Goal: Information Seeking & Learning: Learn about a topic

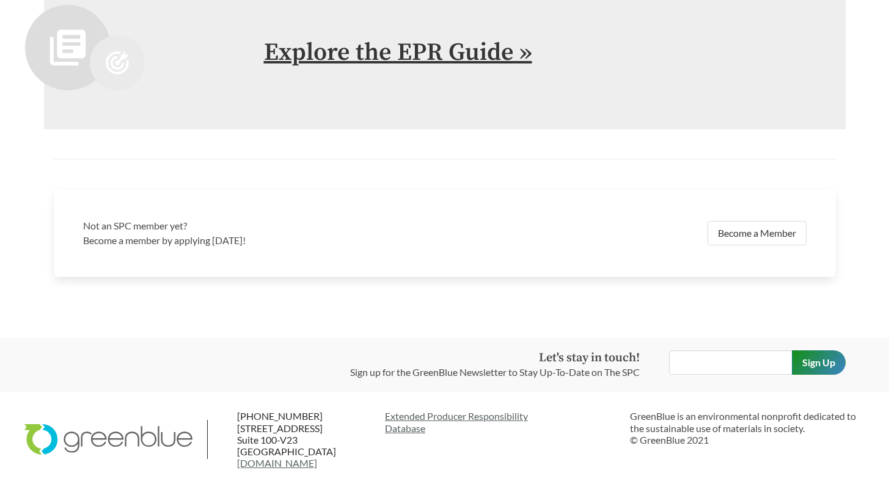
scroll to position [2277, 0]
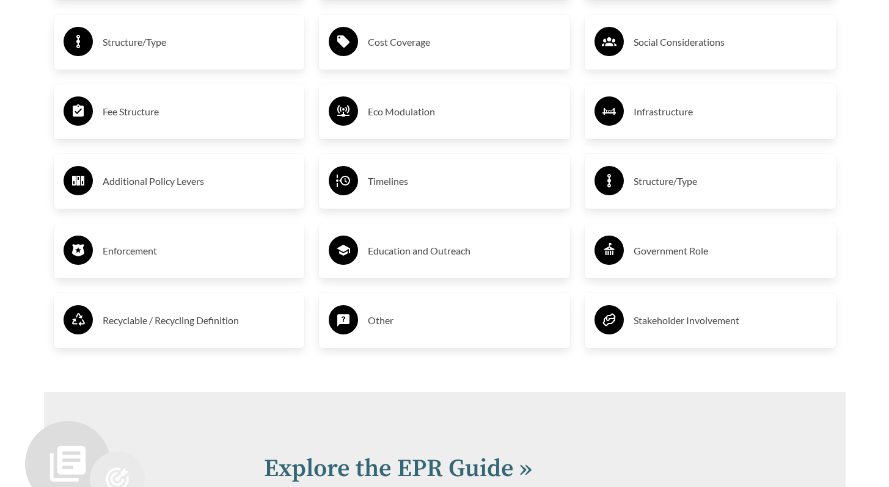
click at [401, 45] on h3 "Cost Coverage" at bounding box center [464, 42] width 192 height 20
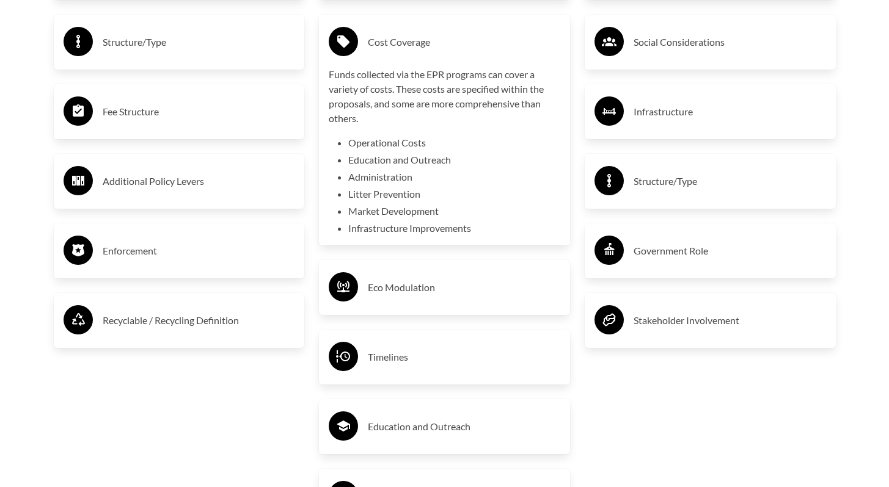
click at [168, 39] on h3 "Structure/Type" at bounding box center [199, 42] width 192 height 20
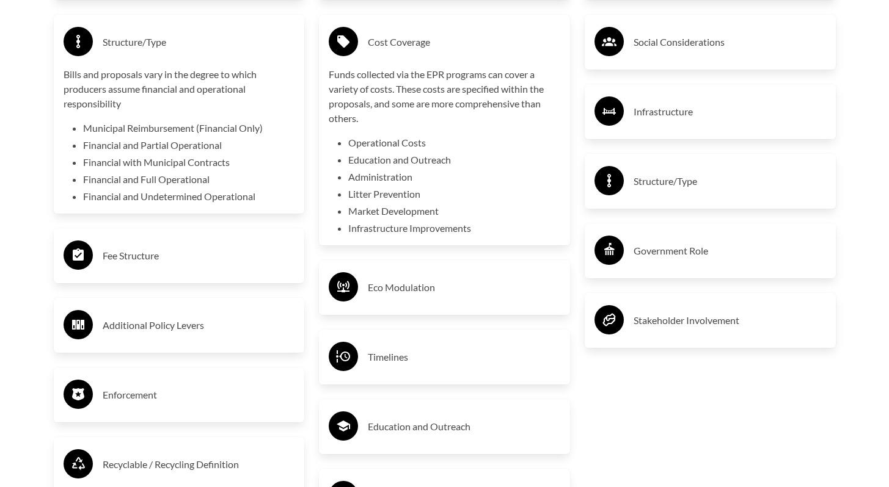
click at [140, 257] on h3 "Fee Structure" at bounding box center [199, 256] width 192 height 20
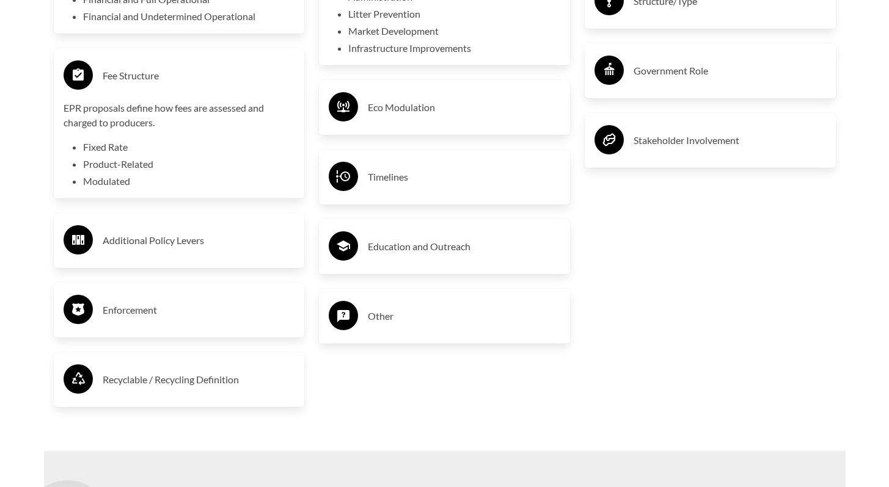
scroll to position [2459, 0]
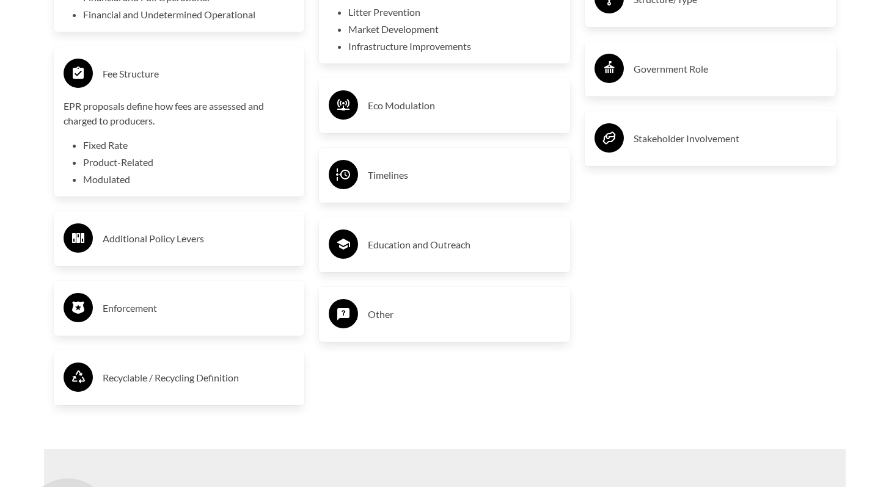
click at [137, 313] on h3 "Enforcement" at bounding box center [199, 309] width 192 height 20
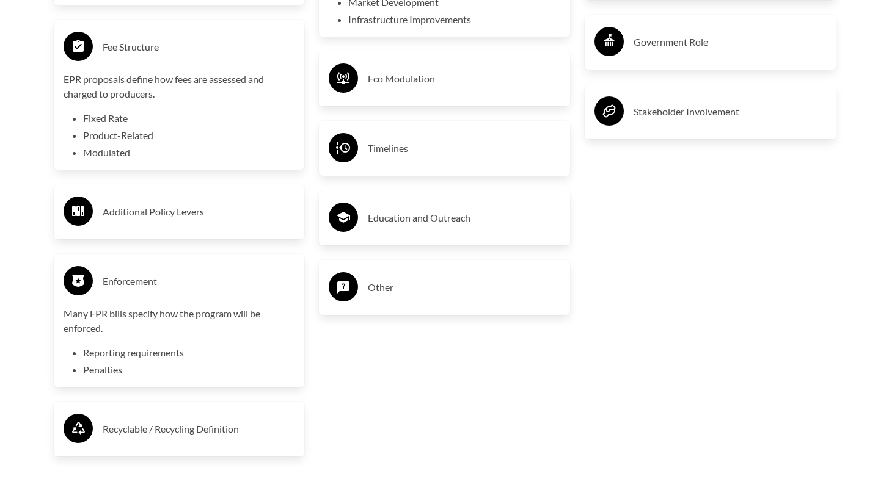
scroll to position [2550, 0]
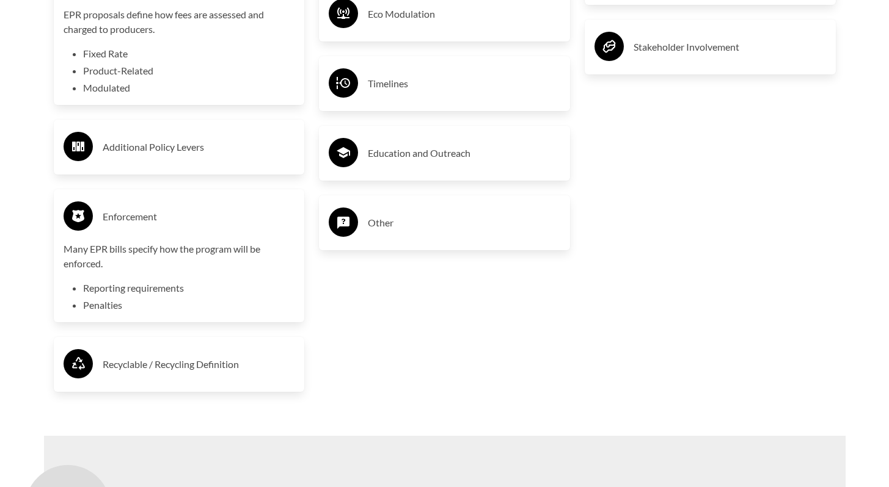
click at [145, 366] on h3 "Recyclable / Recycling Definition" at bounding box center [199, 365] width 192 height 20
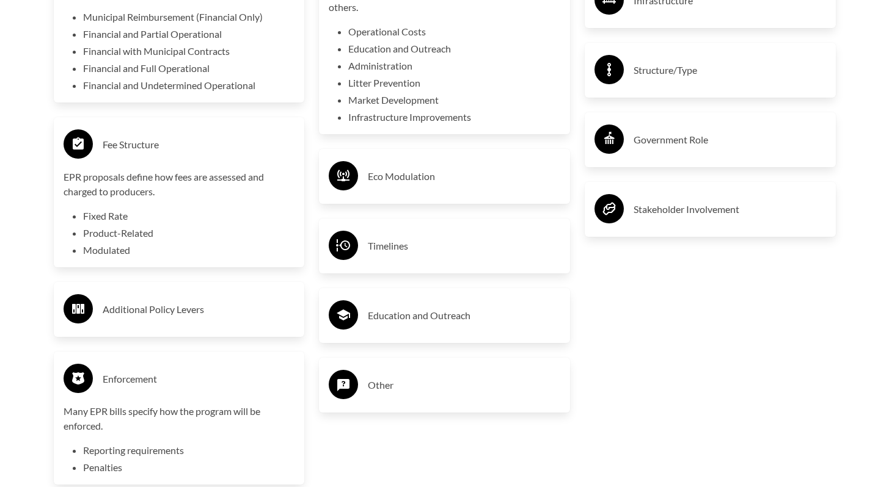
scroll to position [2384, 0]
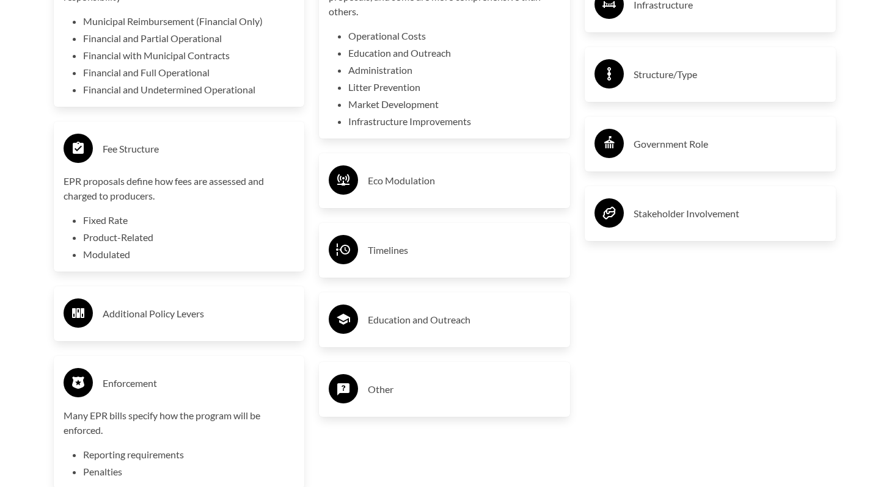
click at [393, 253] on h3 "Timelines" at bounding box center [464, 251] width 192 height 20
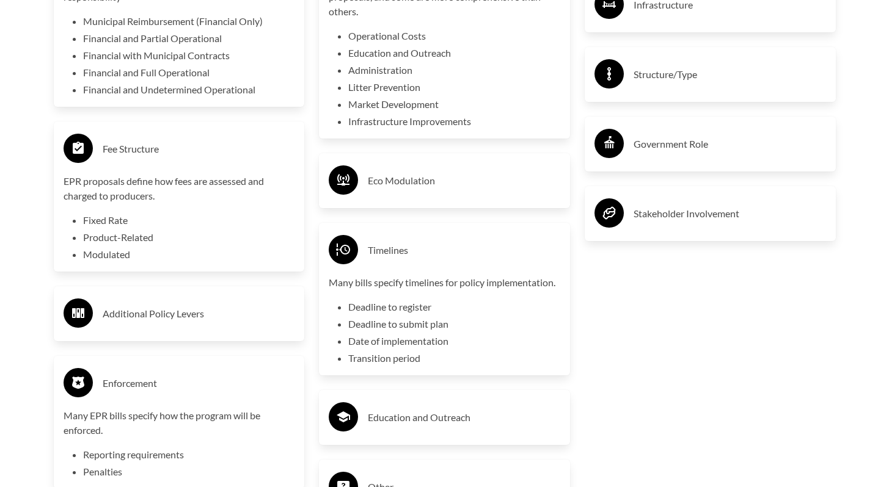
click at [391, 253] on h3 "Timelines" at bounding box center [464, 251] width 192 height 20
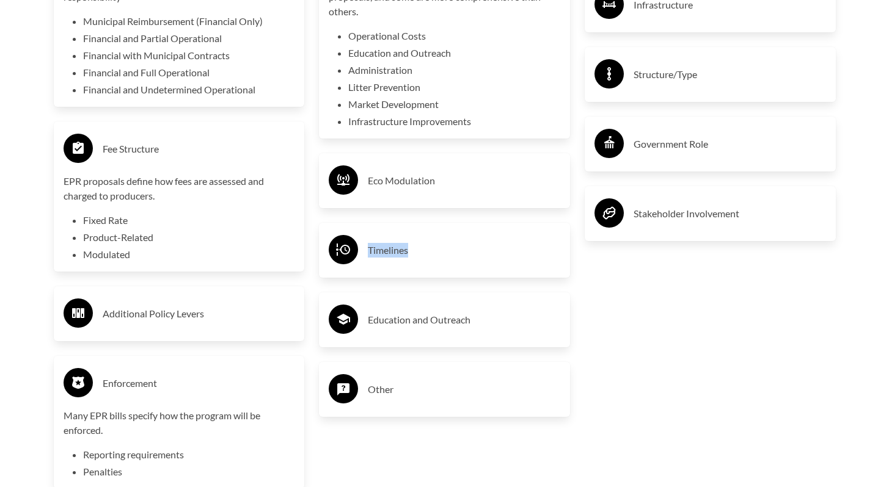
click at [391, 253] on h3 "Timelines" at bounding box center [464, 251] width 192 height 20
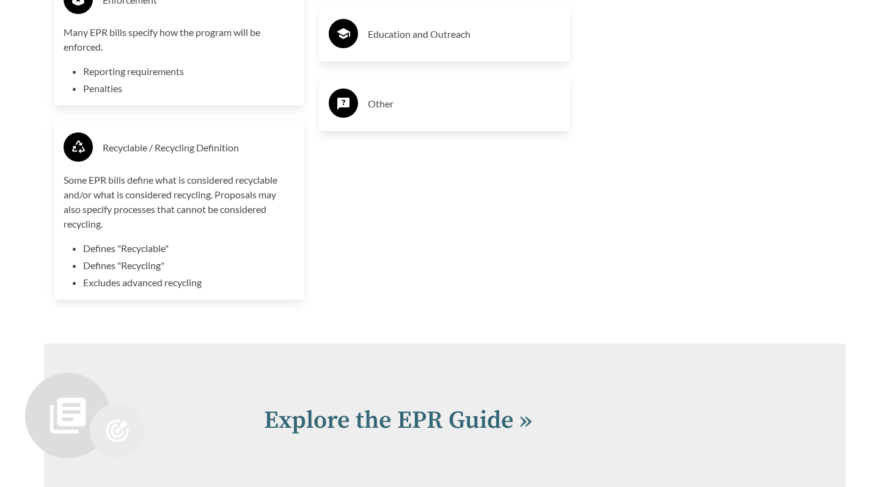
scroll to position [2866, 0]
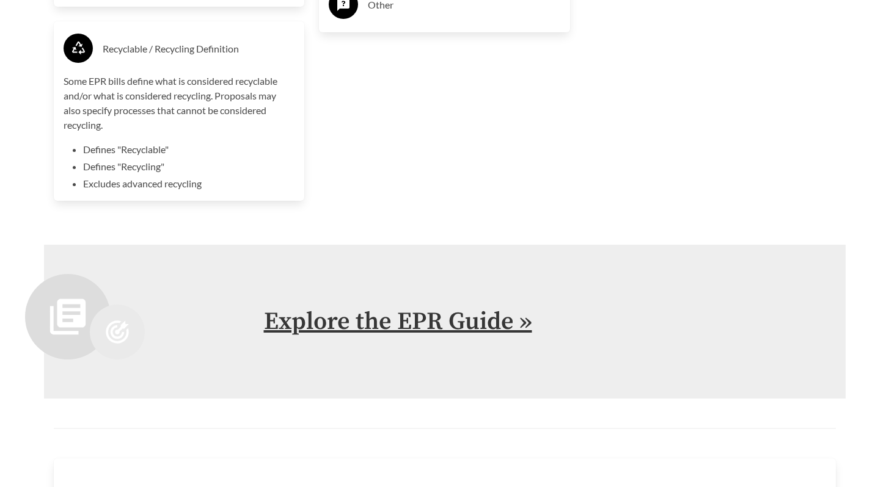
click at [395, 322] on link "Explore the EPR Guide »" at bounding box center [398, 322] width 268 height 31
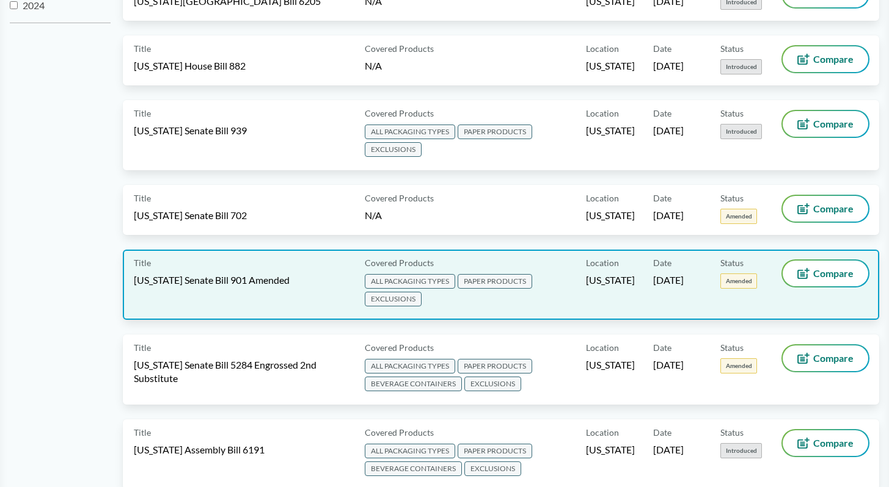
scroll to position [501, 0]
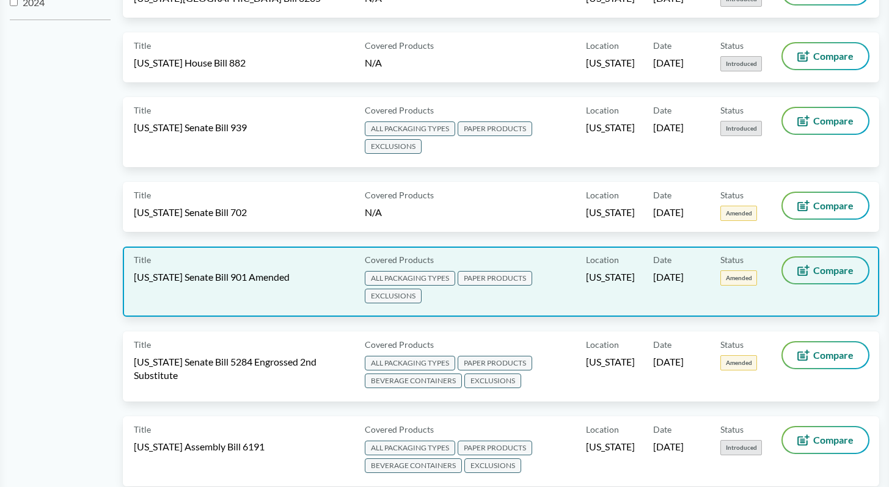
click at [820, 268] on span "Compare" at bounding box center [833, 271] width 40 height 10
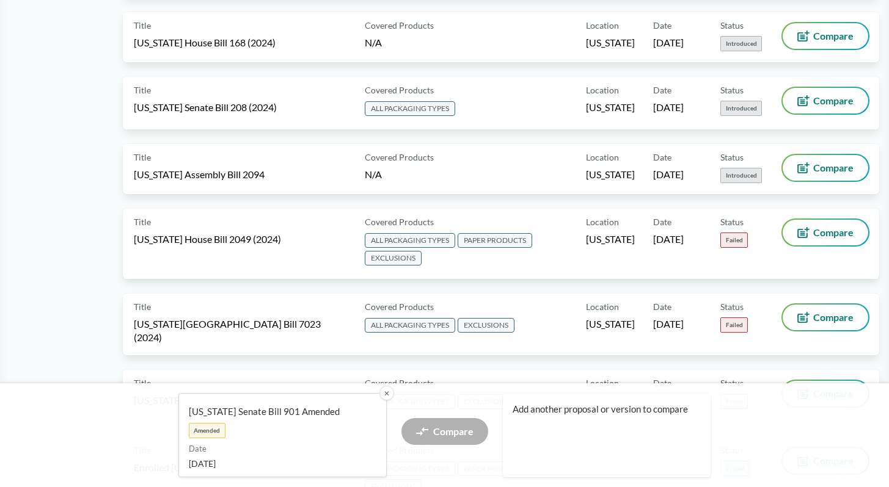
scroll to position [2725, 0]
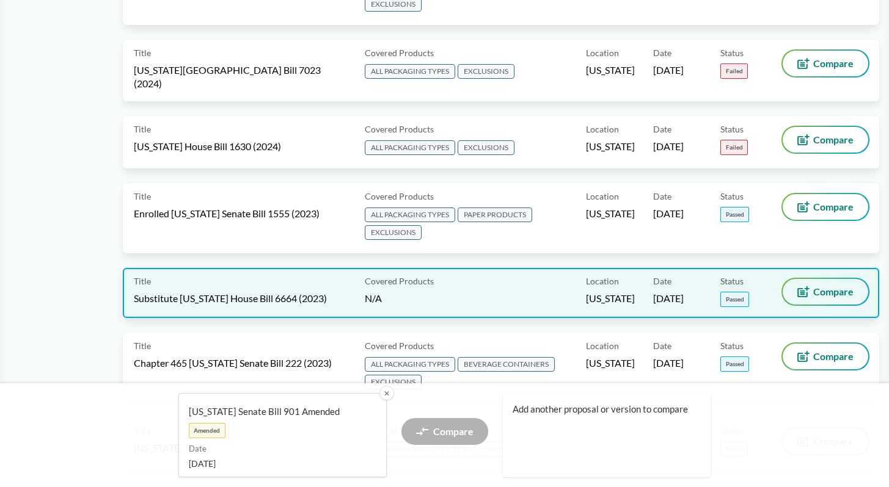
click at [827, 287] on span "Compare" at bounding box center [833, 292] width 40 height 10
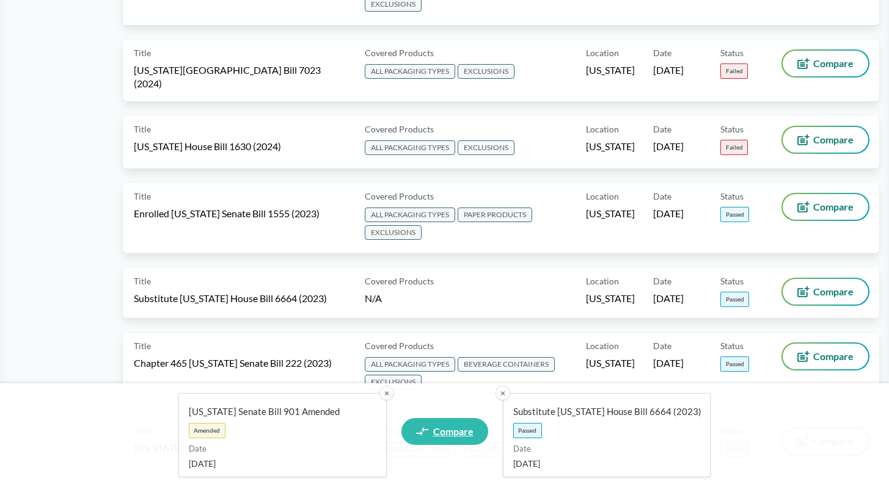
click at [464, 427] on span "Compare" at bounding box center [453, 432] width 40 height 10
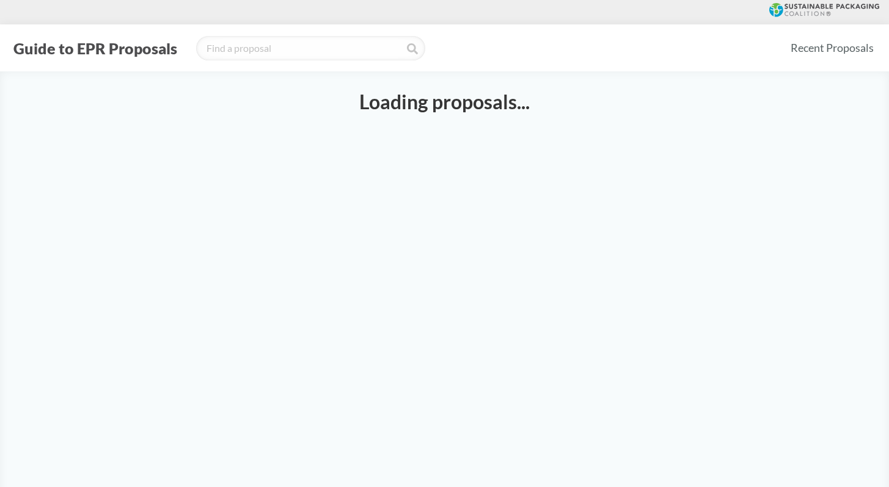
select select "SB901T"
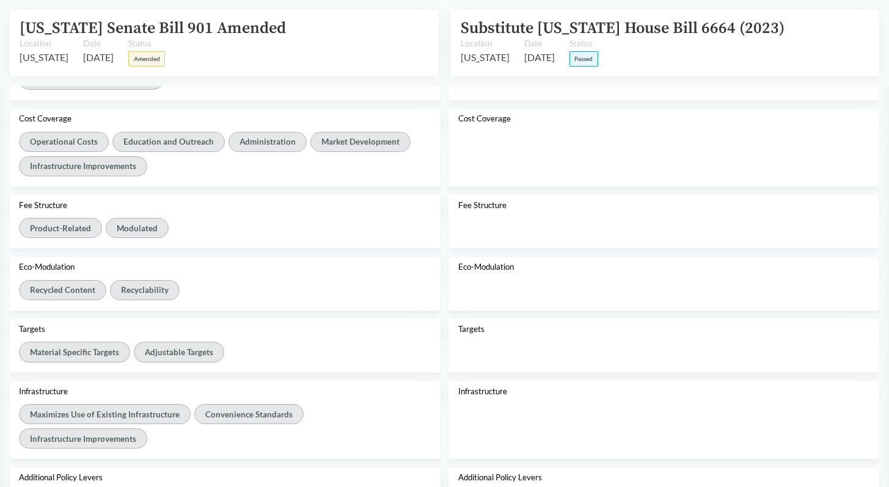
scroll to position [977, 0]
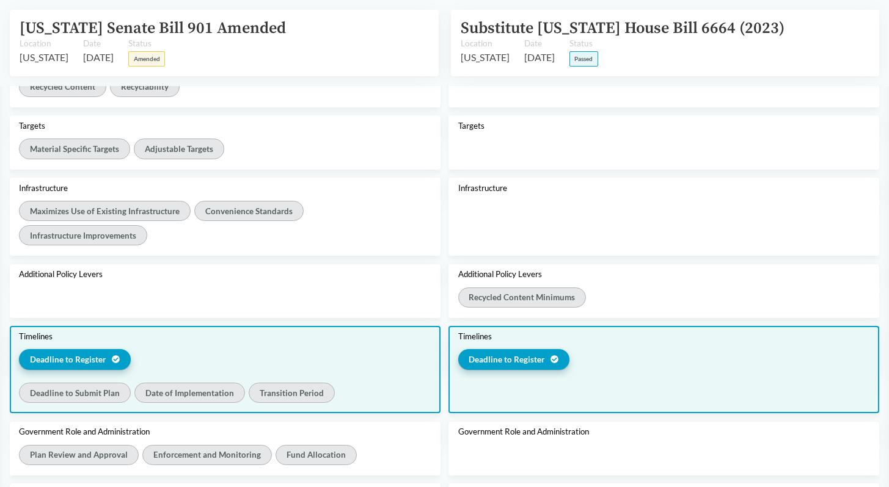
click at [87, 358] on span "Deadline to Register" at bounding box center [68, 360] width 76 height 12
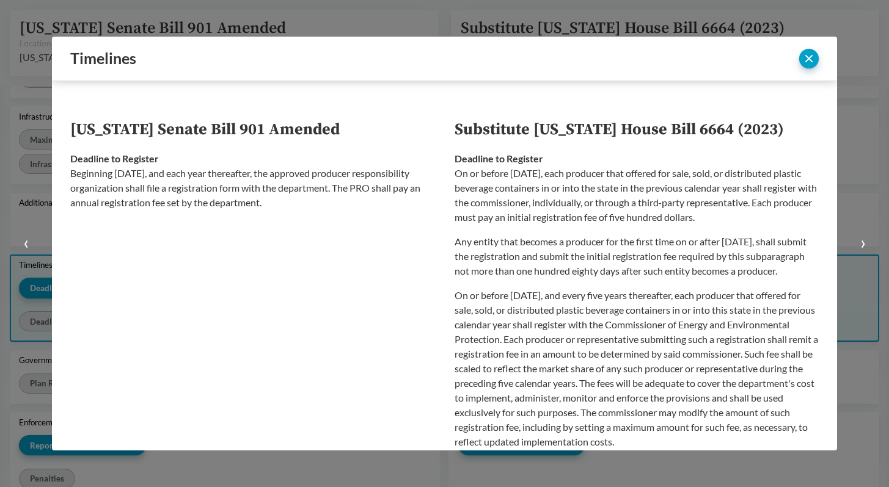
scroll to position [906, 0]
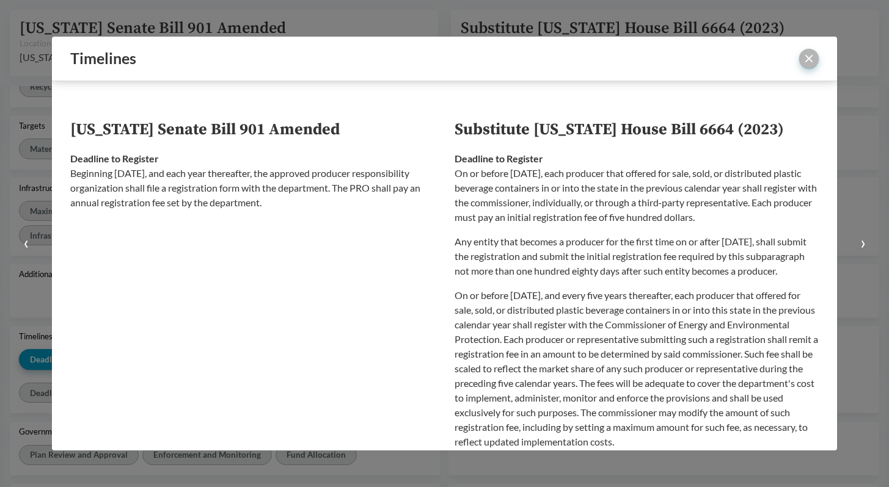
click at [807, 64] on button "close" at bounding box center [809, 59] width 20 height 20
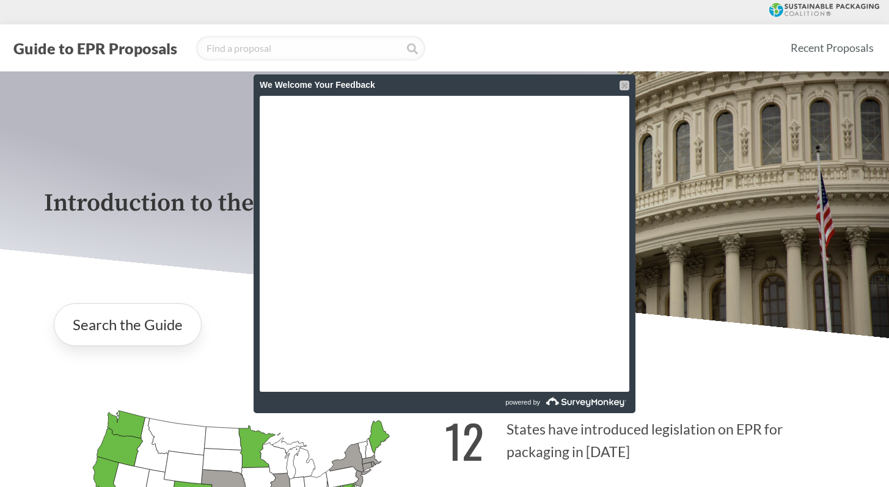
click at [627, 87] on div at bounding box center [624, 86] width 10 height 10
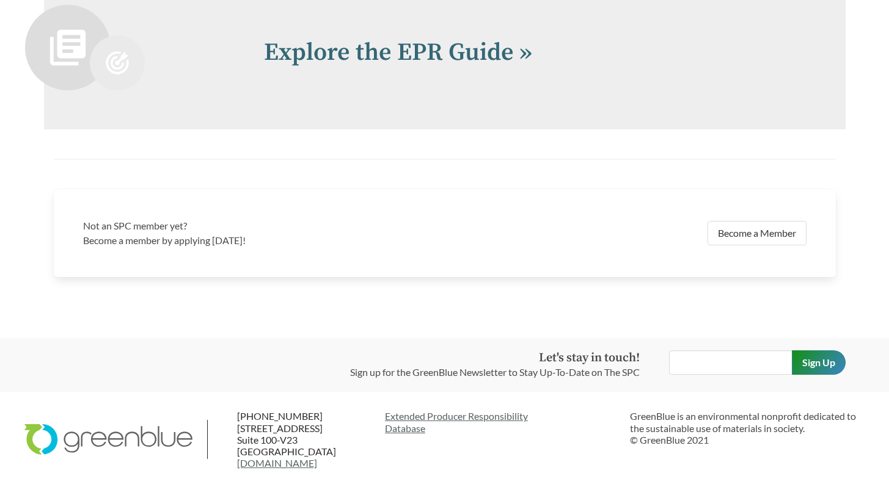
scroll to position [2286, 0]
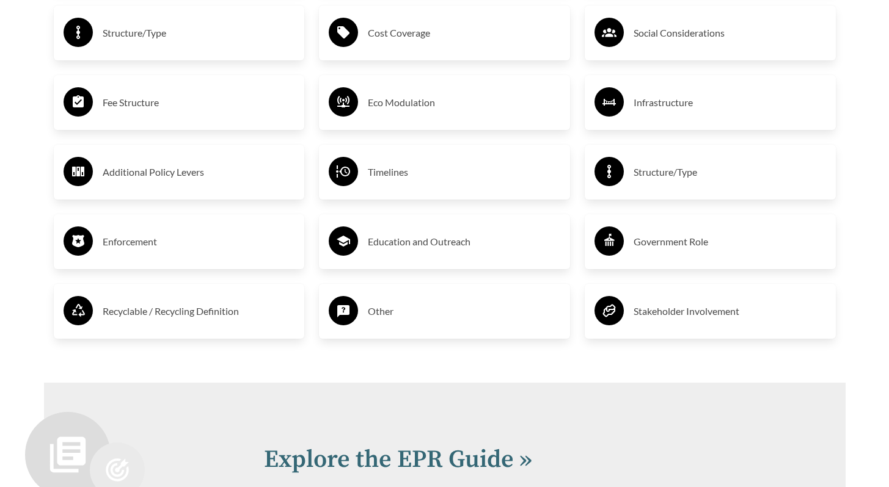
click at [222, 310] on h3 "Recyclable / Recycling Definition" at bounding box center [199, 312] width 192 height 20
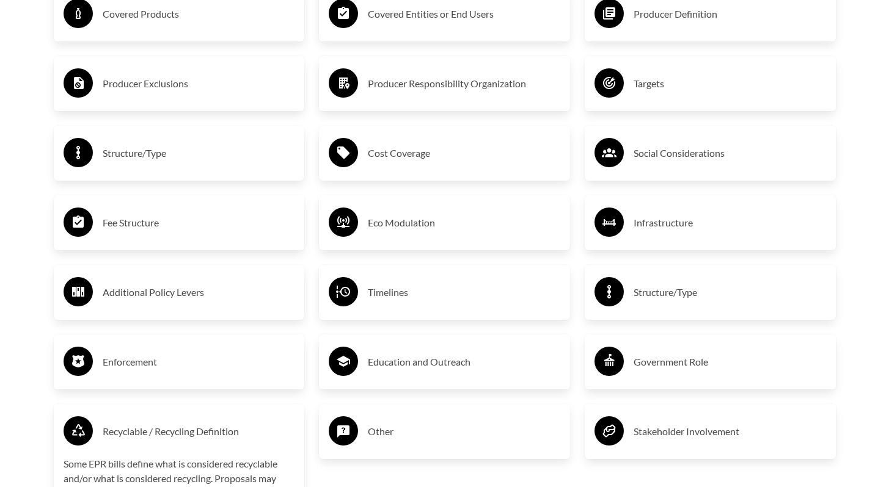
scroll to position [2153, 0]
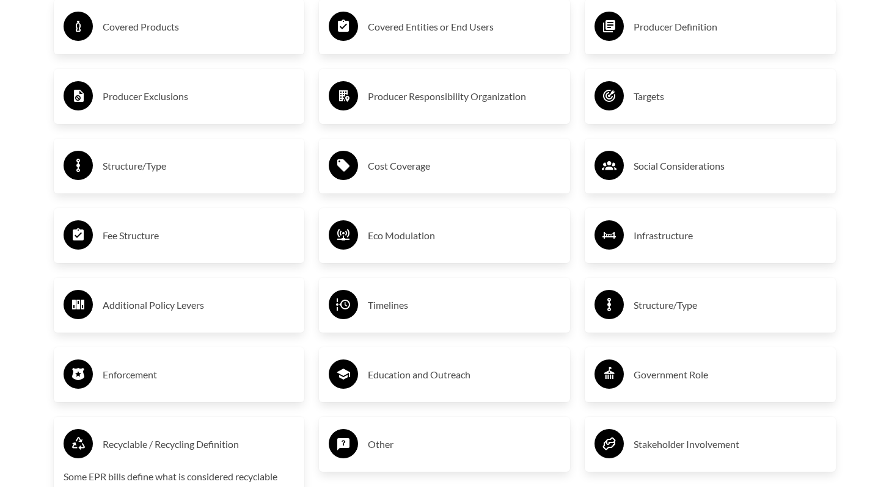
click at [665, 311] on h3 "Structure/Type" at bounding box center [729, 306] width 192 height 20
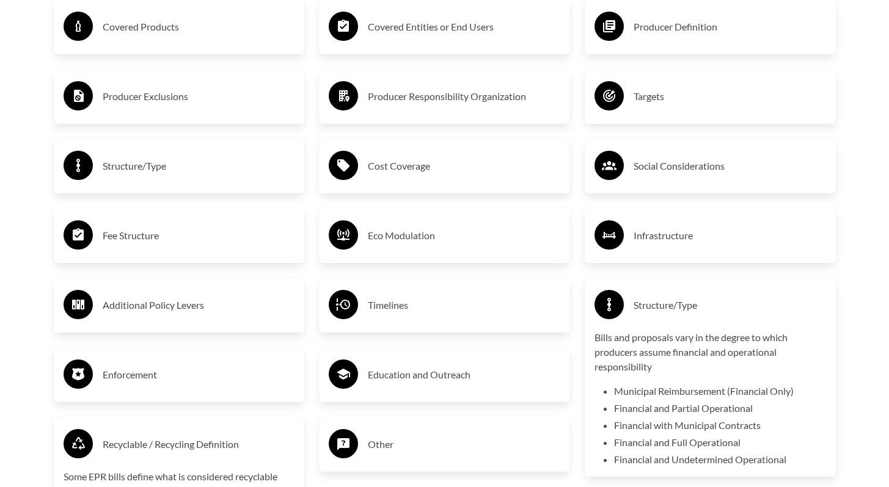
click at [137, 105] on h3 "Producer Exclusions" at bounding box center [199, 97] width 192 height 20
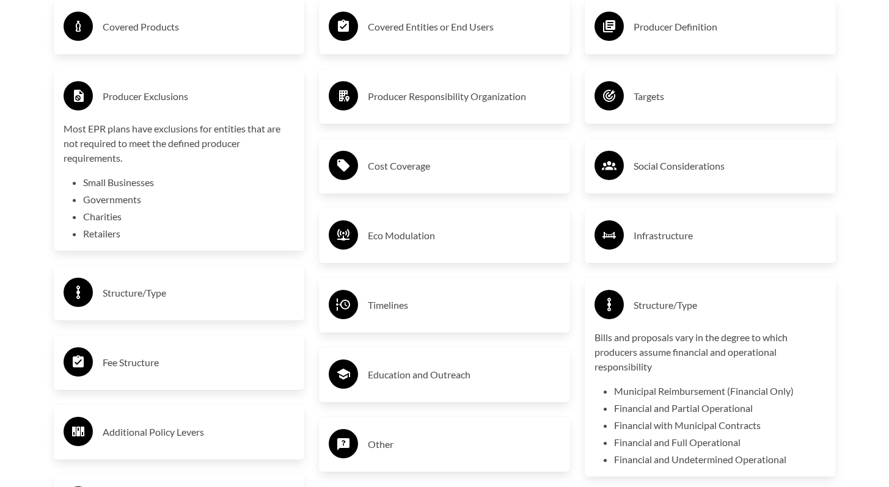
click at [139, 129] on p "Most EPR plans have exclusions for entities that are not required to meet the d…" at bounding box center [179, 144] width 231 height 44
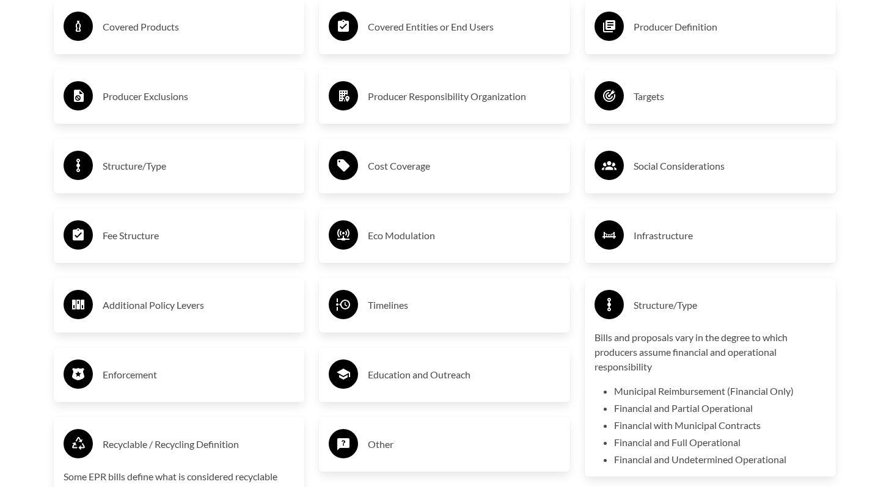
click at [136, 95] on h3 "Producer Exclusions" at bounding box center [199, 97] width 192 height 20
